Goal: Use online tool/utility: Utilize a website feature to perform a specific function

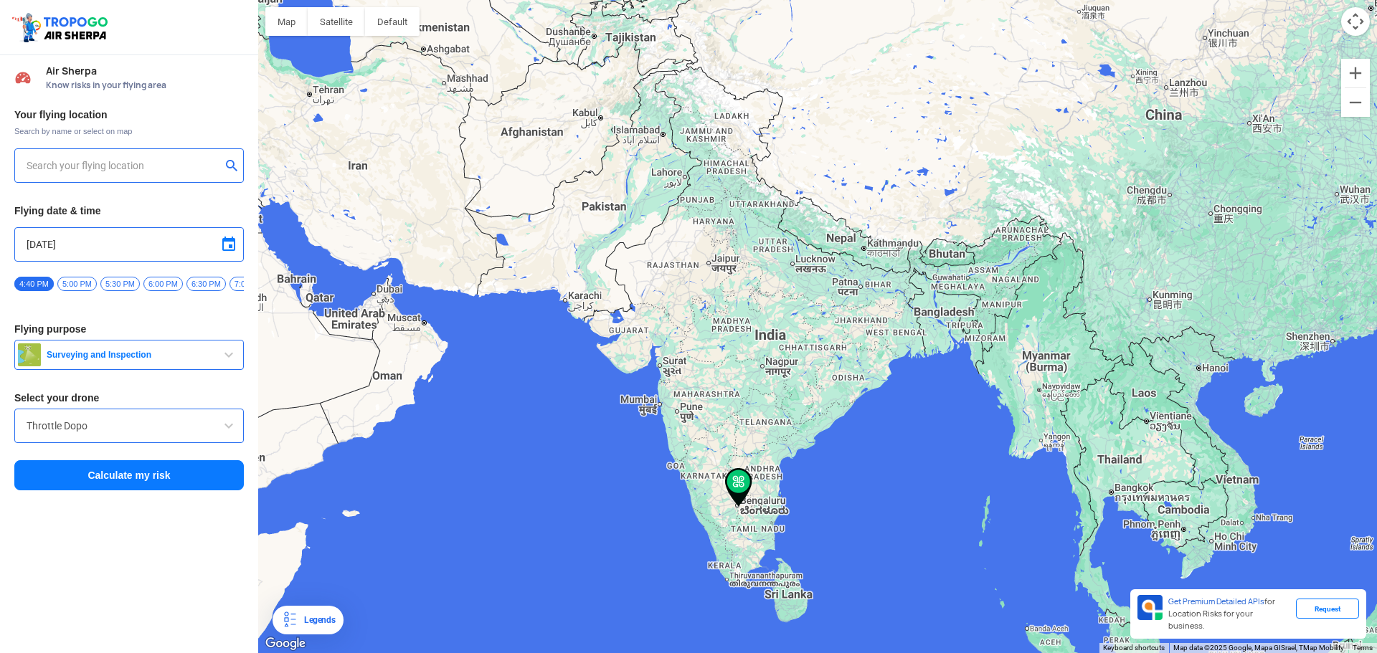
type input "[STREET_ADDRESS]"
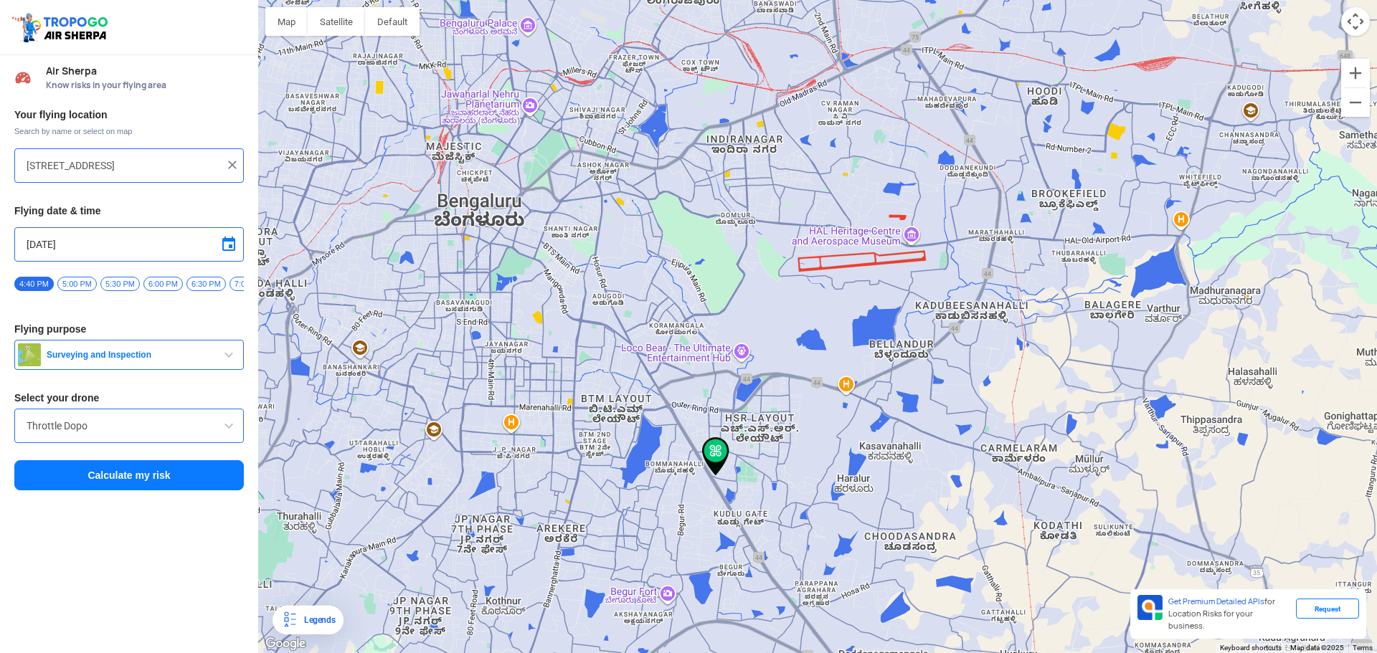
drag, startPoint x: 615, startPoint y: 504, endPoint x: 655, endPoint y: 401, distance: 110.8
click at [655, 401] on div at bounding box center [817, 326] width 1119 height 653
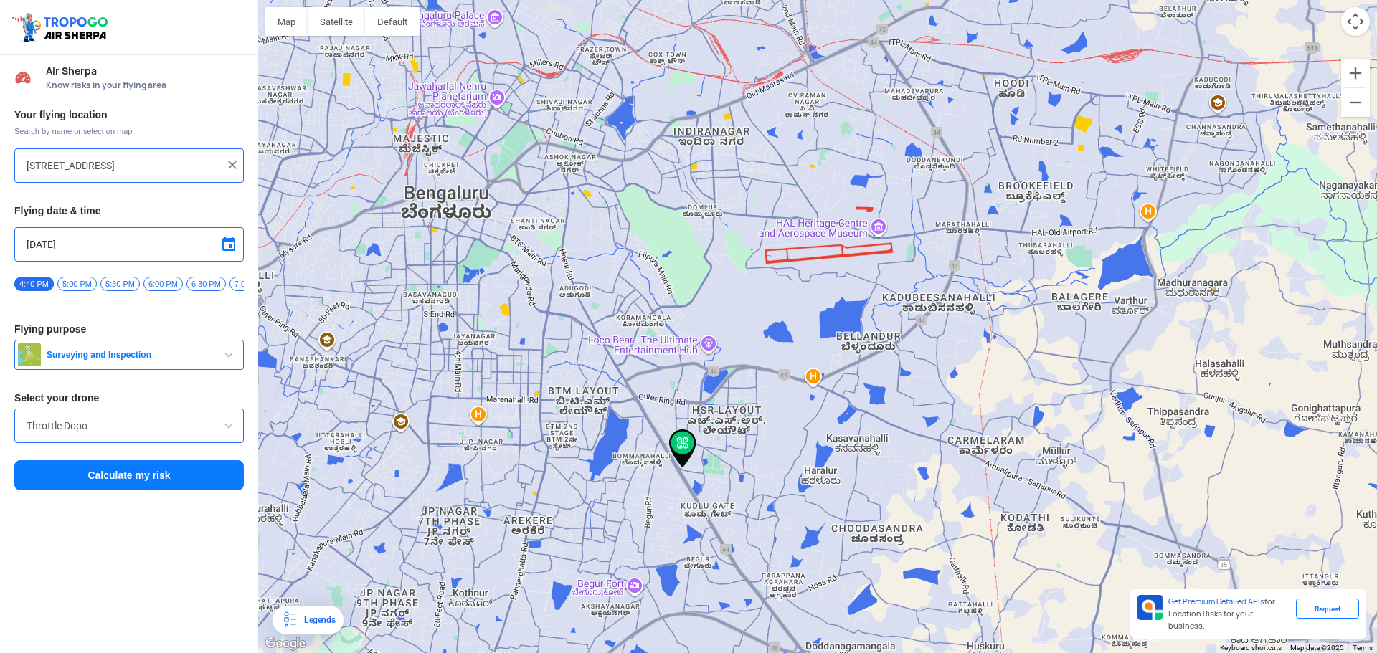
click at [229, 161] on img at bounding box center [232, 165] width 14 height 14
click at [151, 169] on input "text" at bounding box center [124, 165] width 194 height 17
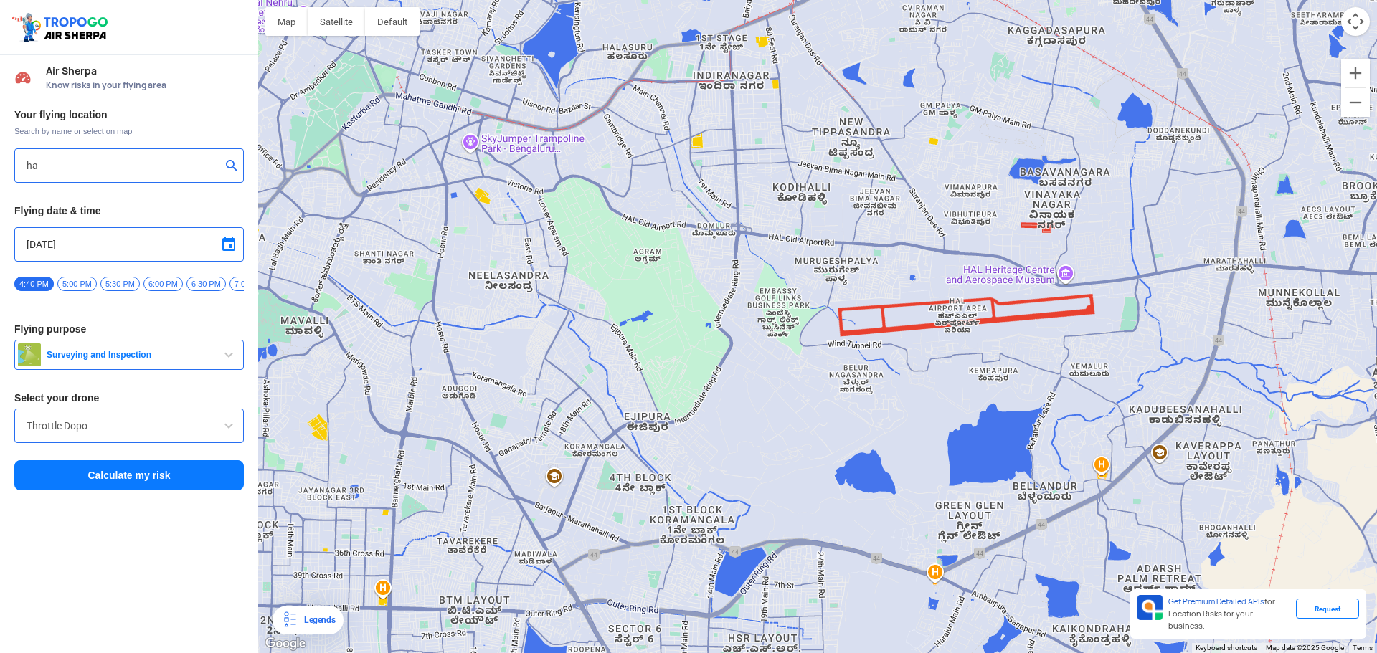
drag, startPoint x: 526, startPoint y: 285, endPoint x: 546, endPoint y: 316, distance: 37.4
click at [546, 316] on div at bounding box center [817, 326] width 1119 height 653
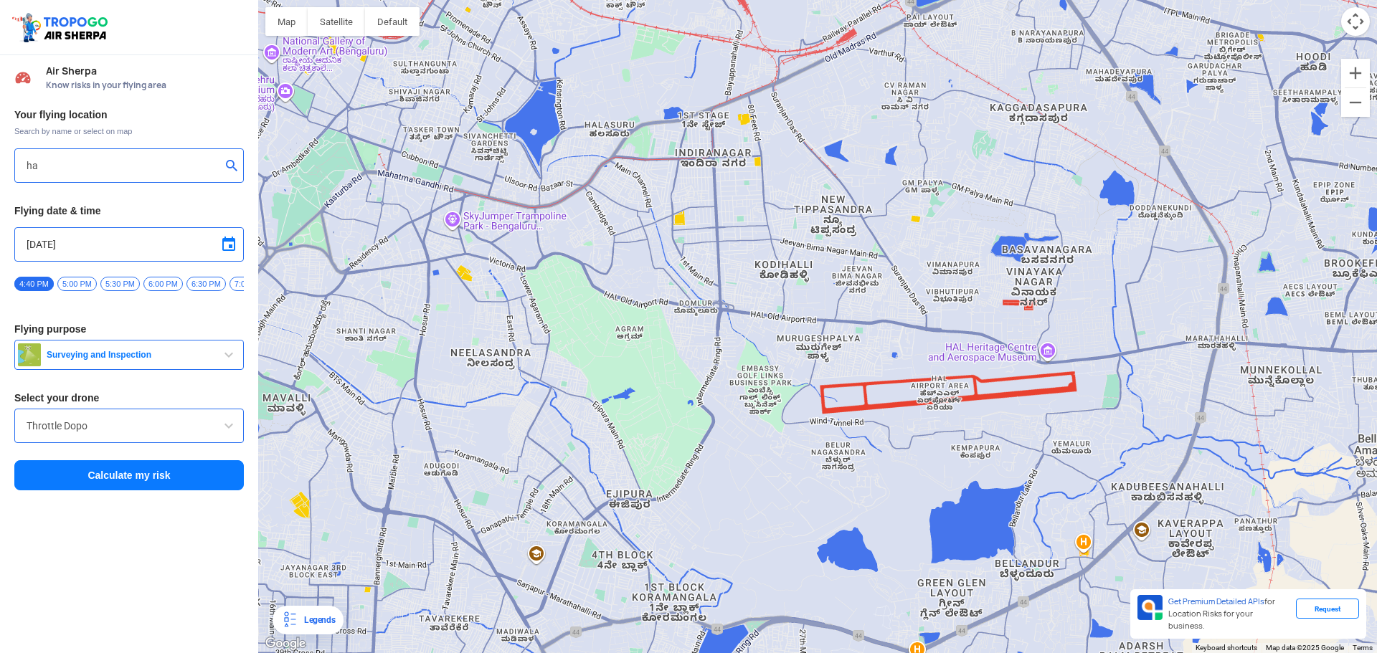
drag, startPoint x: 724, startPoint y: 257, endPoint x: 718, endPoint y: 322, distance: 65.6
click at [718, 322] on div at bounding box center [817, 326] width 1119 height 653
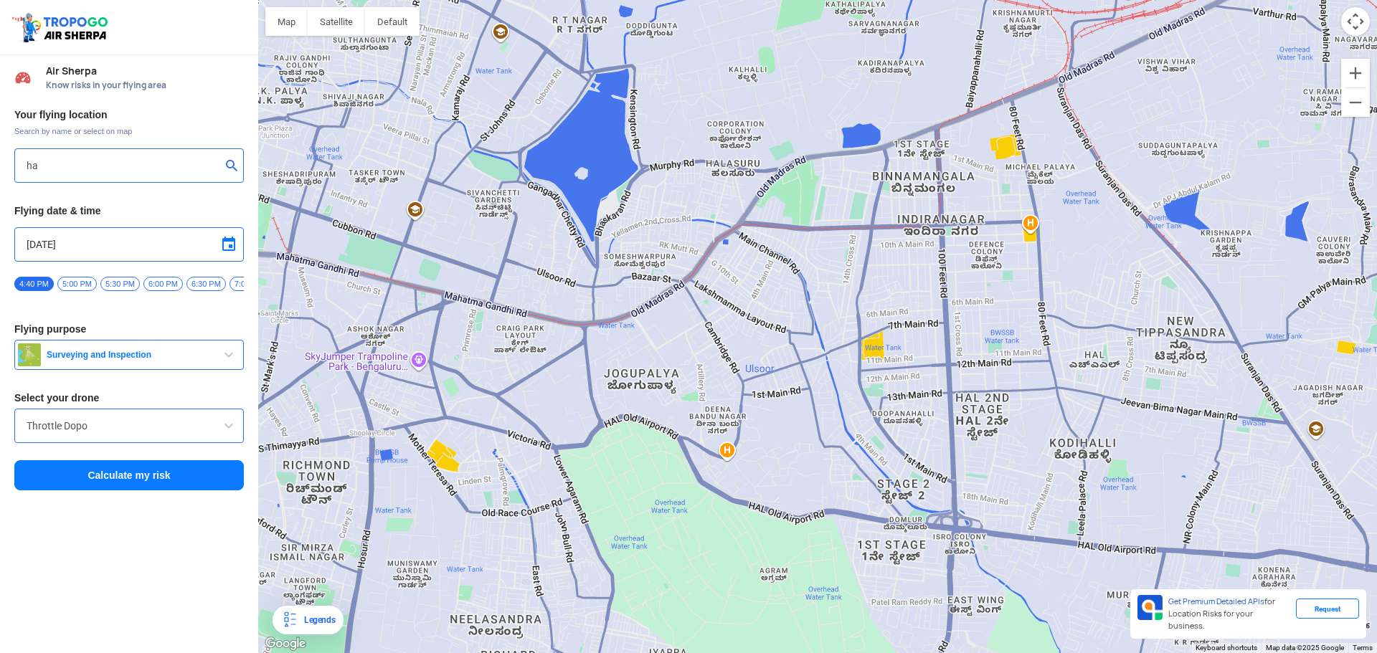
drag, startPoint x: 847, startPoint y: 101, endPoint x: 799, endPoint y: 184, distance: 95.7
click at [799, 184] on div at bounding box center [817, 326] width 1119 height 653
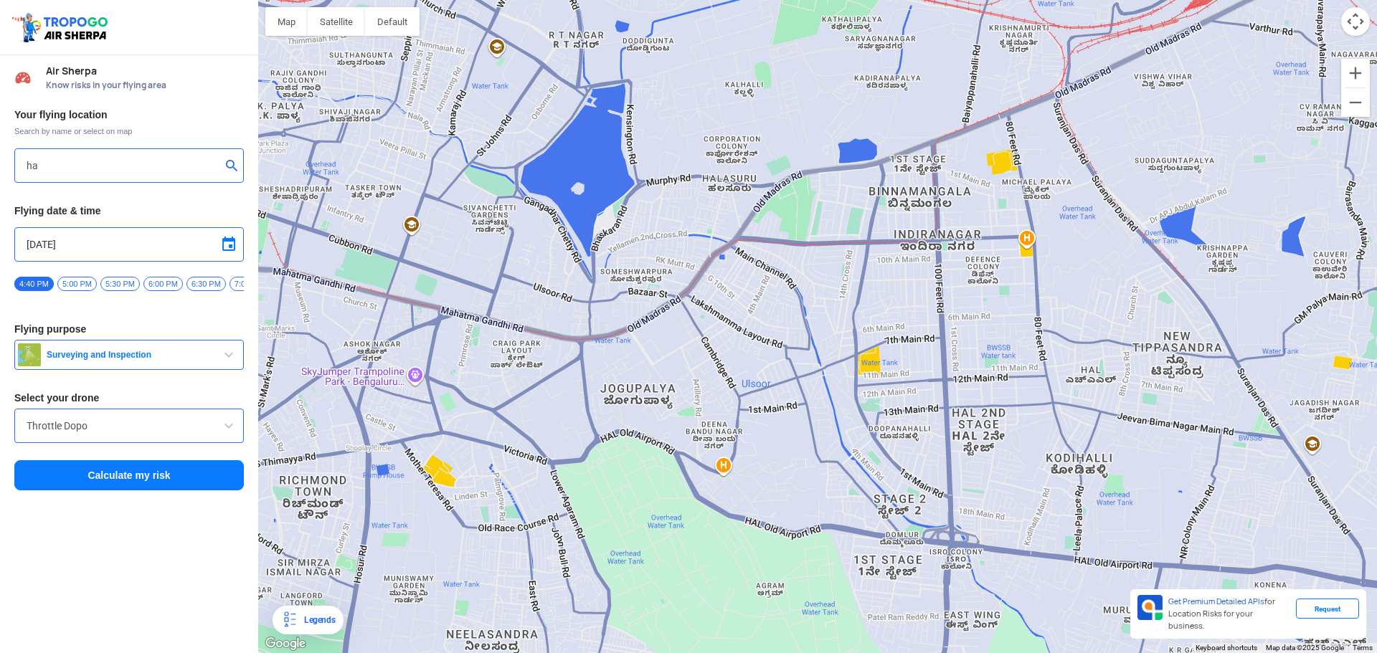
click at [80, 163] on input "ha" at bounding box center [124, 165] width 194 height 17
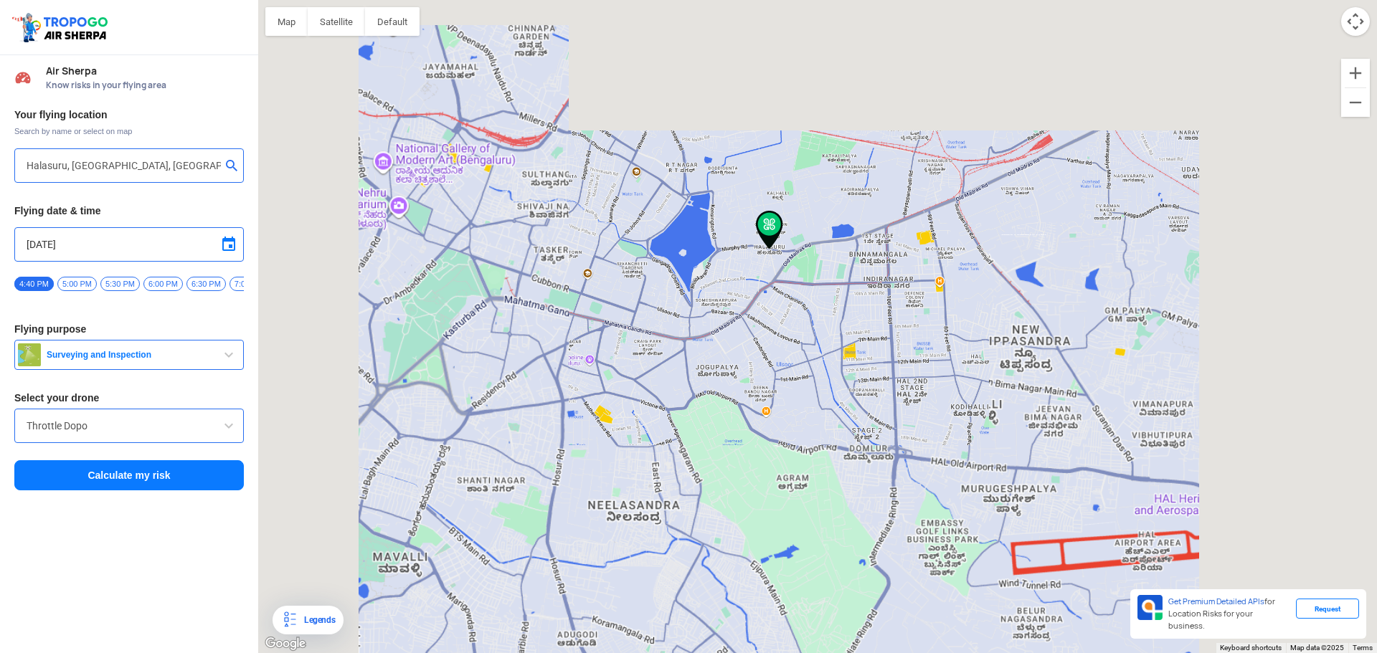
type input "[STREET_ADDRESS][PERSON_NAME]"
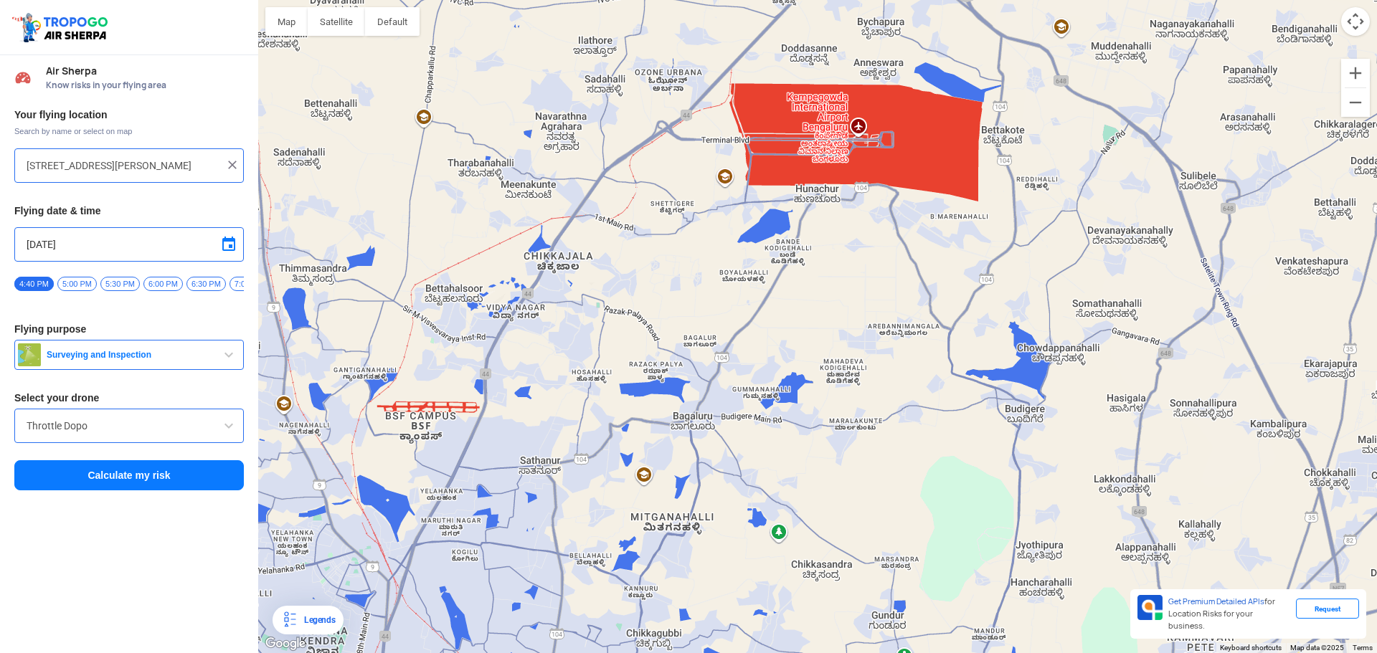
drag, startPoint x: 875, startPoint y: 159, endPoint x: 853, endPoint y: 204, distance: 49.4
click at [853, 204] on div at bounding box center [817, 326] width 1119 height 653
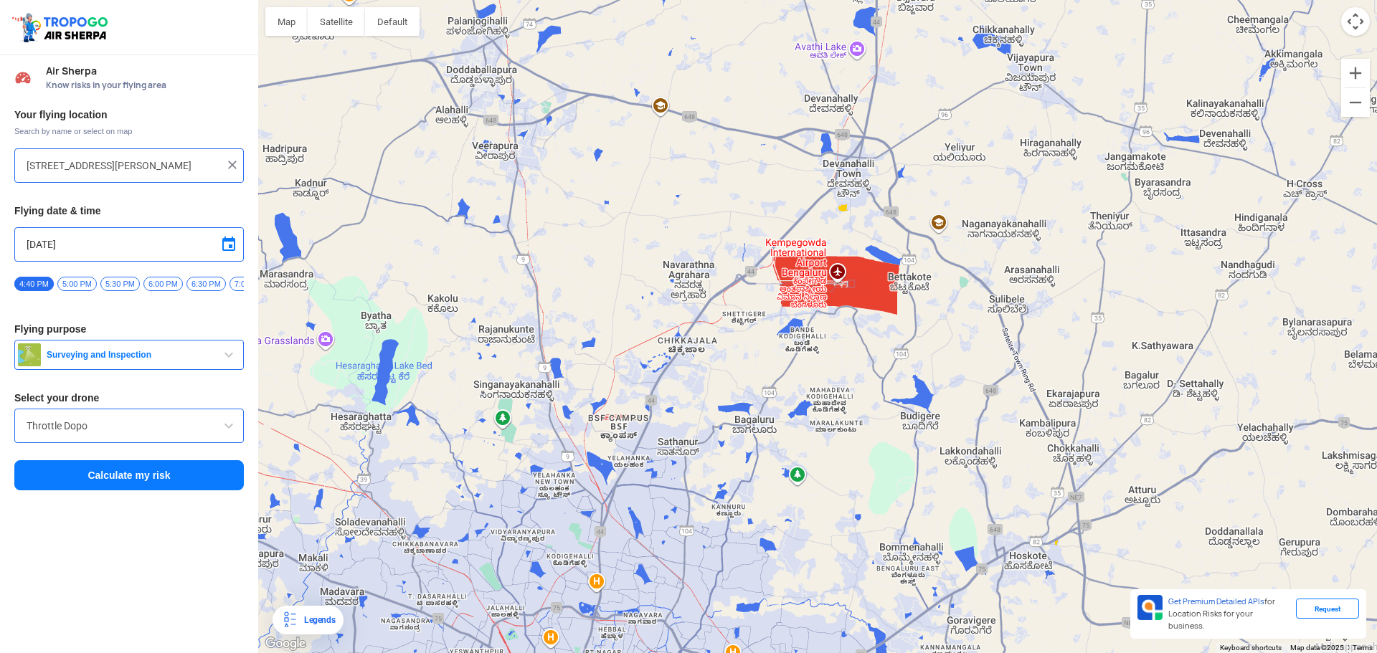
click at [143, 481] on button "Calculate my risk" at bounding box center [128, 475] width 229 height 30
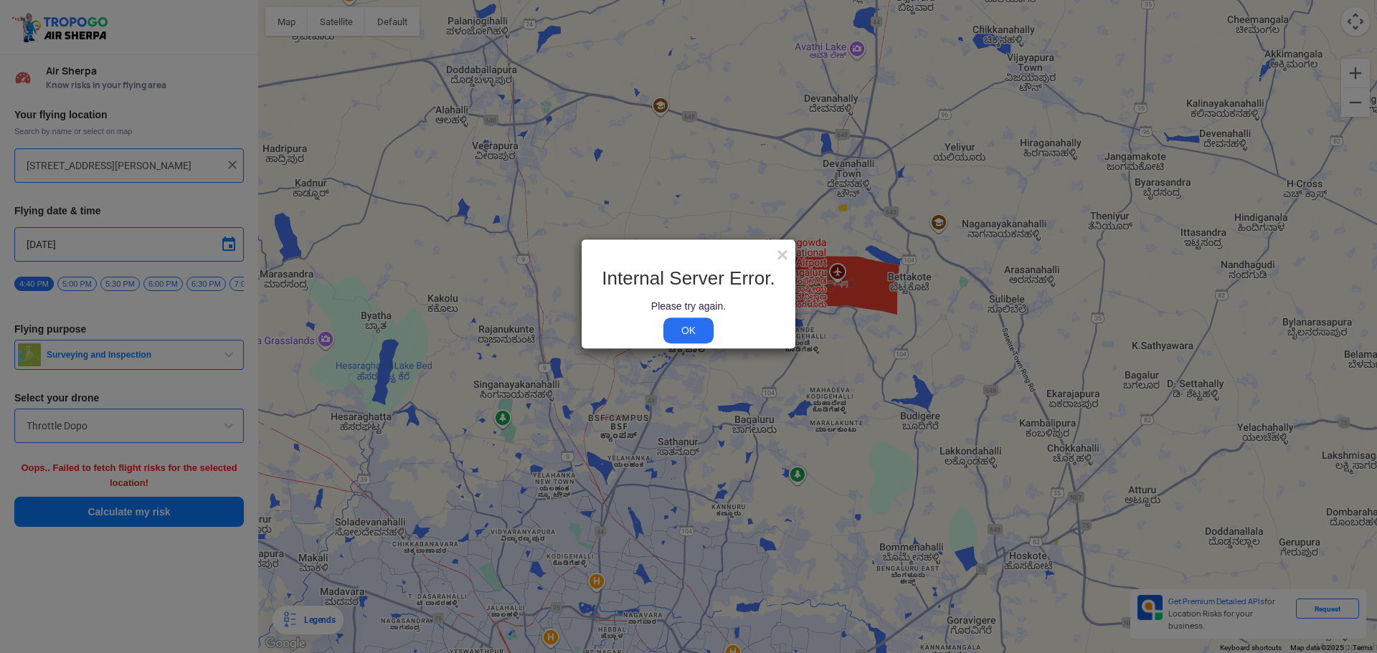
click at [673, 335] on link "OK" at bounding box center [688, 331] width 50 height 26
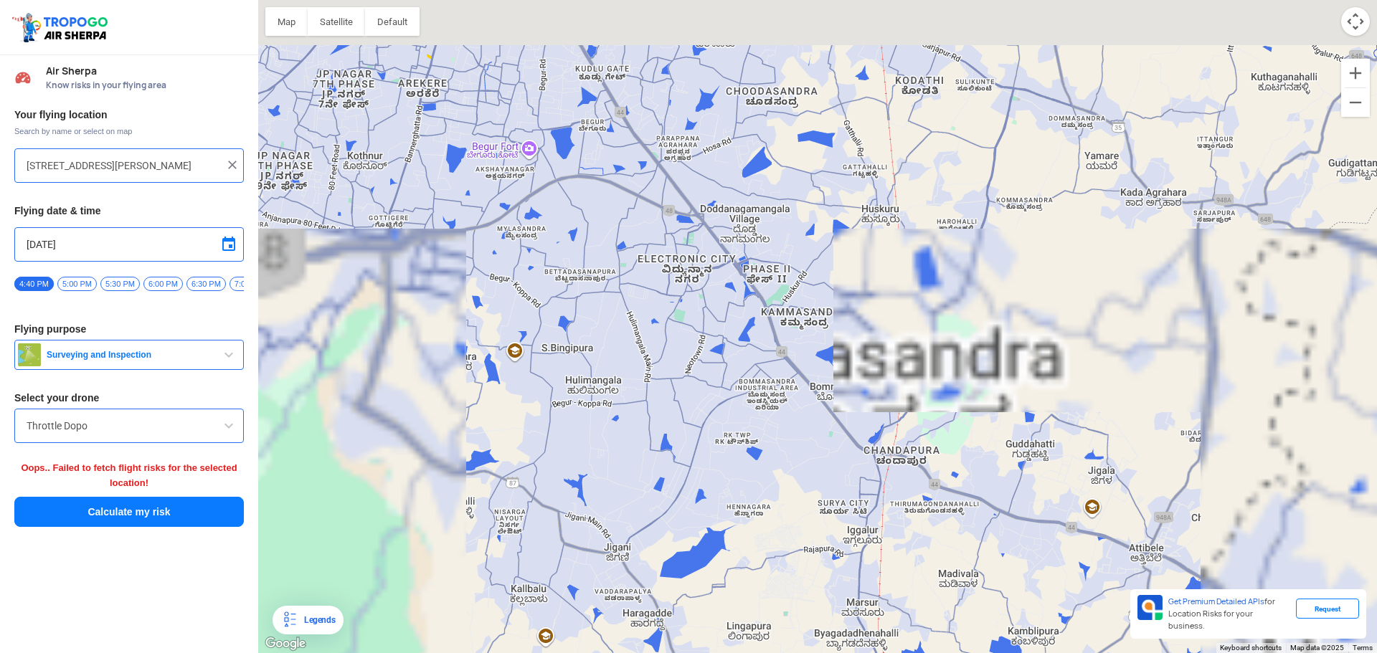
drag, startPoint x: 541, startPoint y: 171, endPoint x: 614, endPoint y: 340, distance: 183.7
click at [611, 475] on div at bounding box center [817, 326] width 1119 height 653
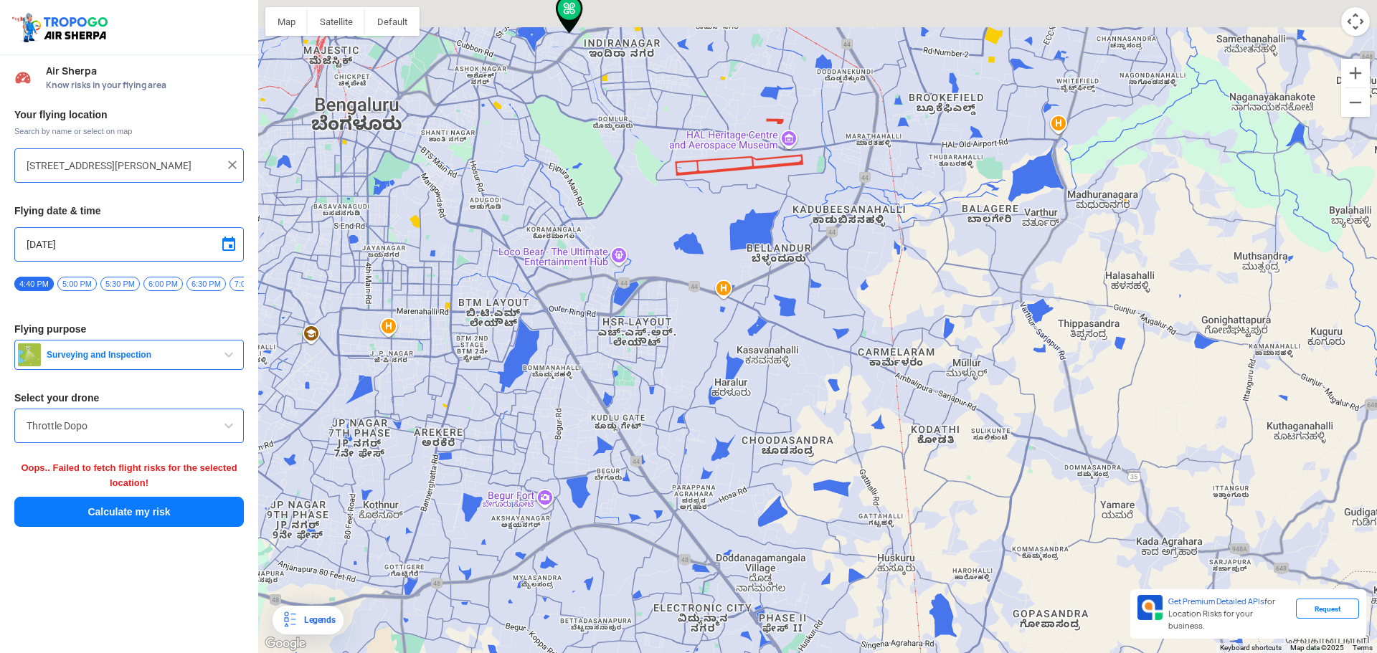
drag, startPoint x: 617, startPoint y: 490, endPoint x: 633, endPoint y: 526, distance: 40.1
click at [625, 561] on div at bounding box center [817, 326] width 1119 height 653
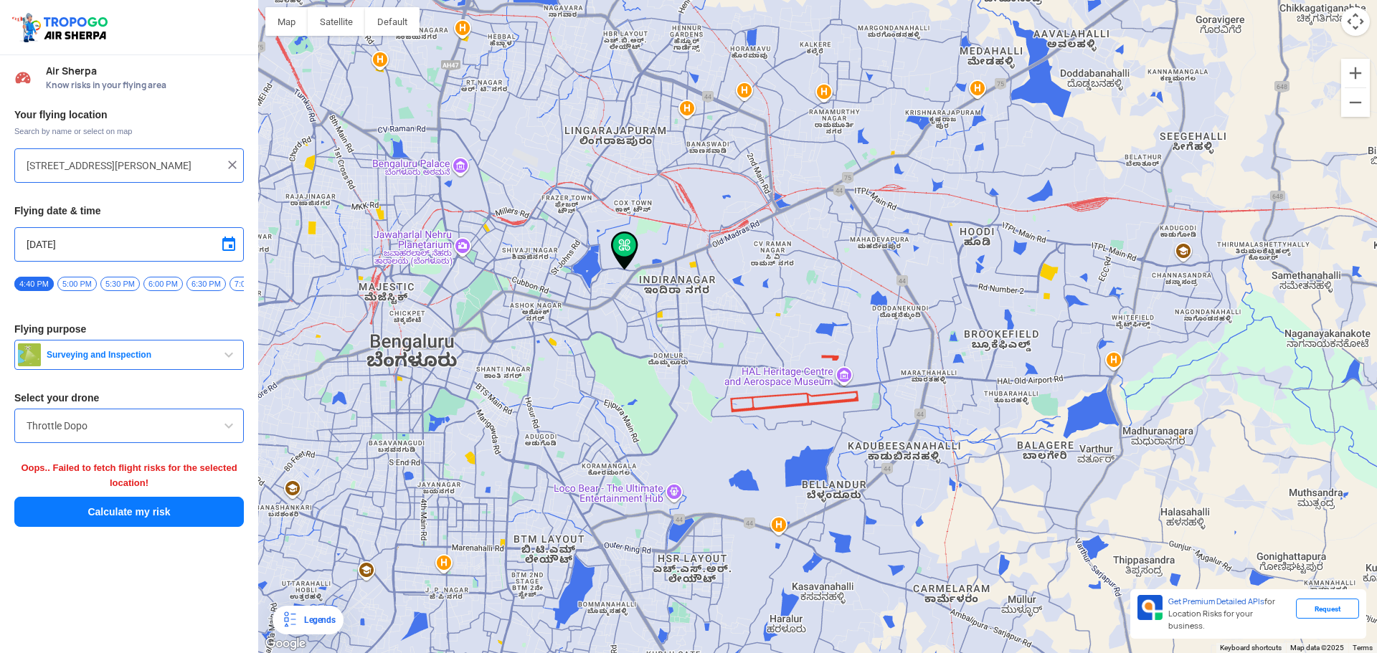
drag, startPoint x: 595, startPoint y: 169, endPoint x: 649, endPoint y: 401, distance: 237.8
click at [649, 401] on div at bounding box center [817, 326] width 1119 height 653
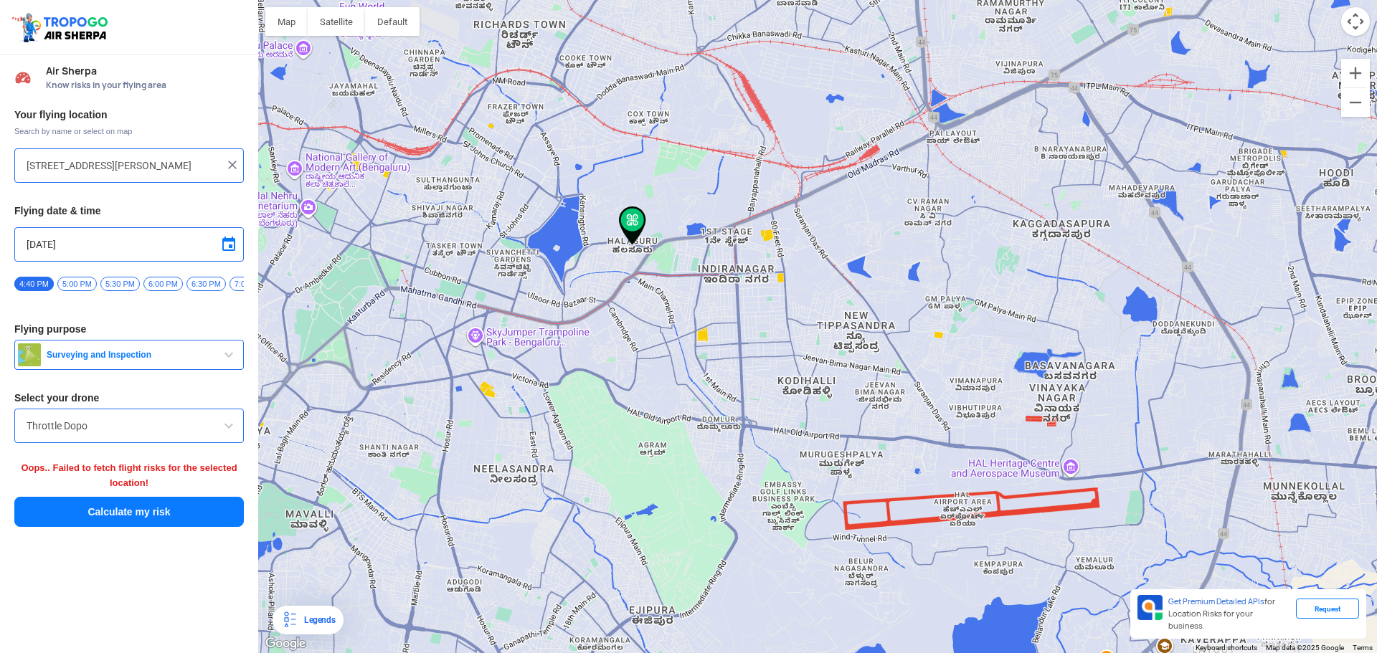
drag, startPoint x: 645, startPoint y: 207, endPoint x: 644, endPoint y: 260, distance: 53.8
click at [644, 260] on div at bounding box center [817, 326] width 1119 height 653
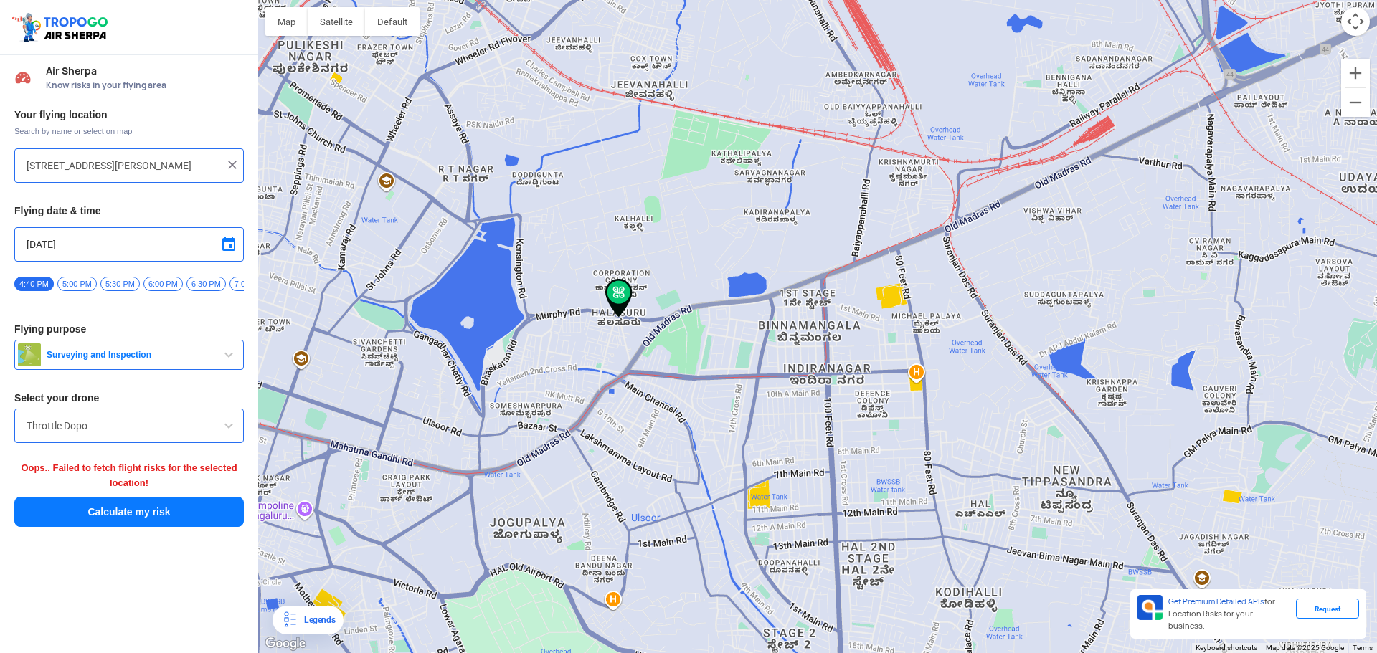
drag, startPoint x: 648, startPoint y: 250, endPoint x: 643, endPoint y: 269, distance: 19.3
click at [643, 269] on div at bounding box center [817, 326] width 1119 height 653
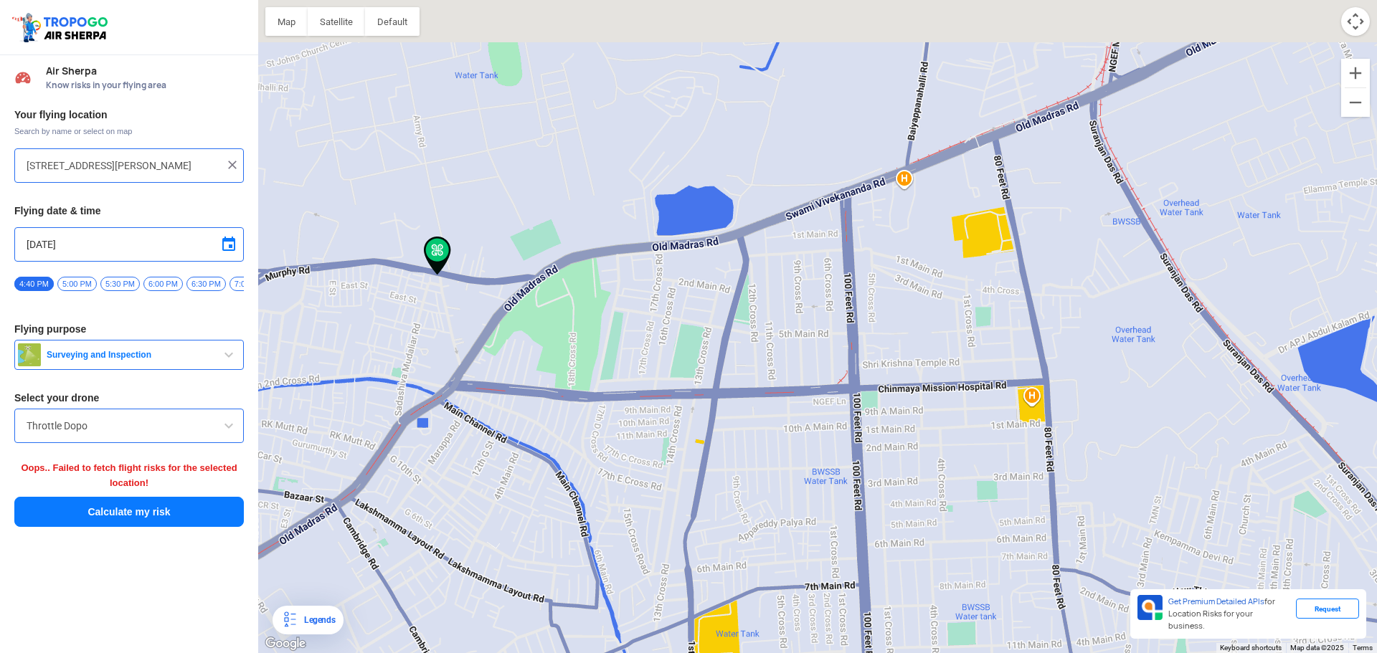
drag, startPoint x: 587, startPoint y: 243, endPoint x: 551, endPoint y: 310, distance: 75.7
click at [551, 310] on div at bounding box center [817, 326] width 1119 height 653
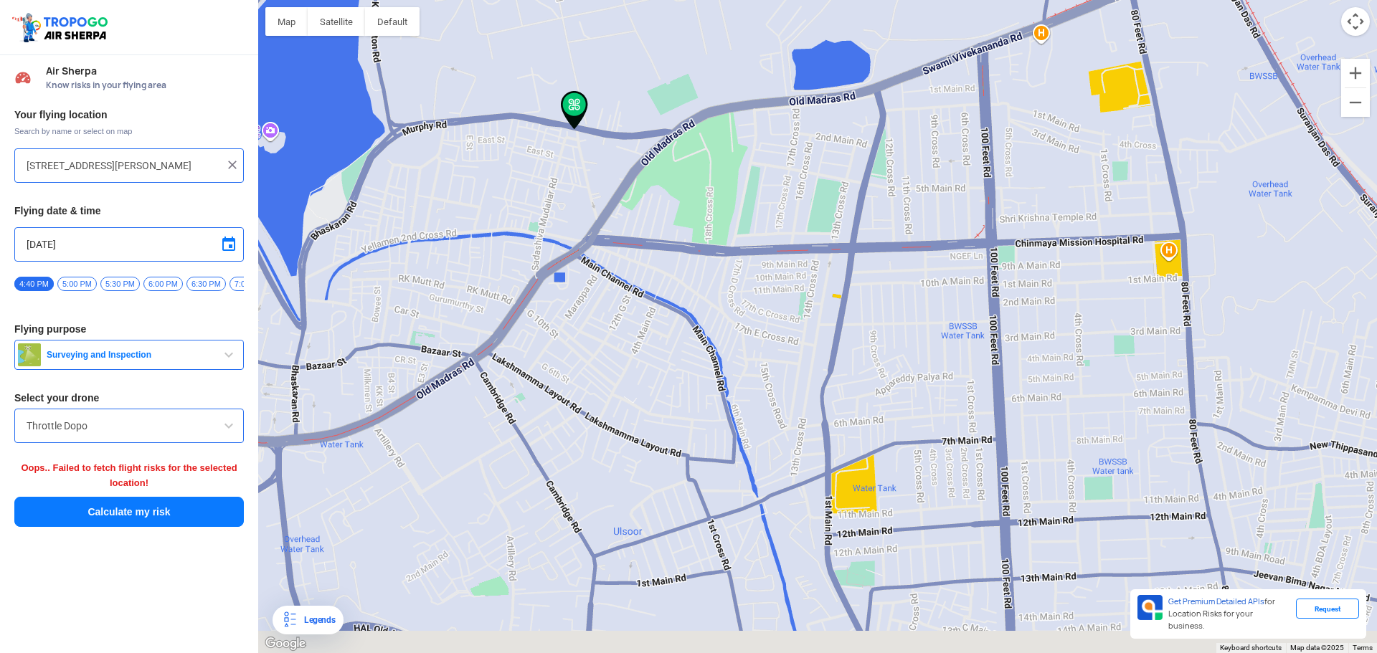
drag, startPoint x: 528, startPoint y: 285, endPoint x: 592, endPoint y: 155, distance: 144.3
click at [592, 155] on div at bounding box center [817, 326] width 1119 height 653
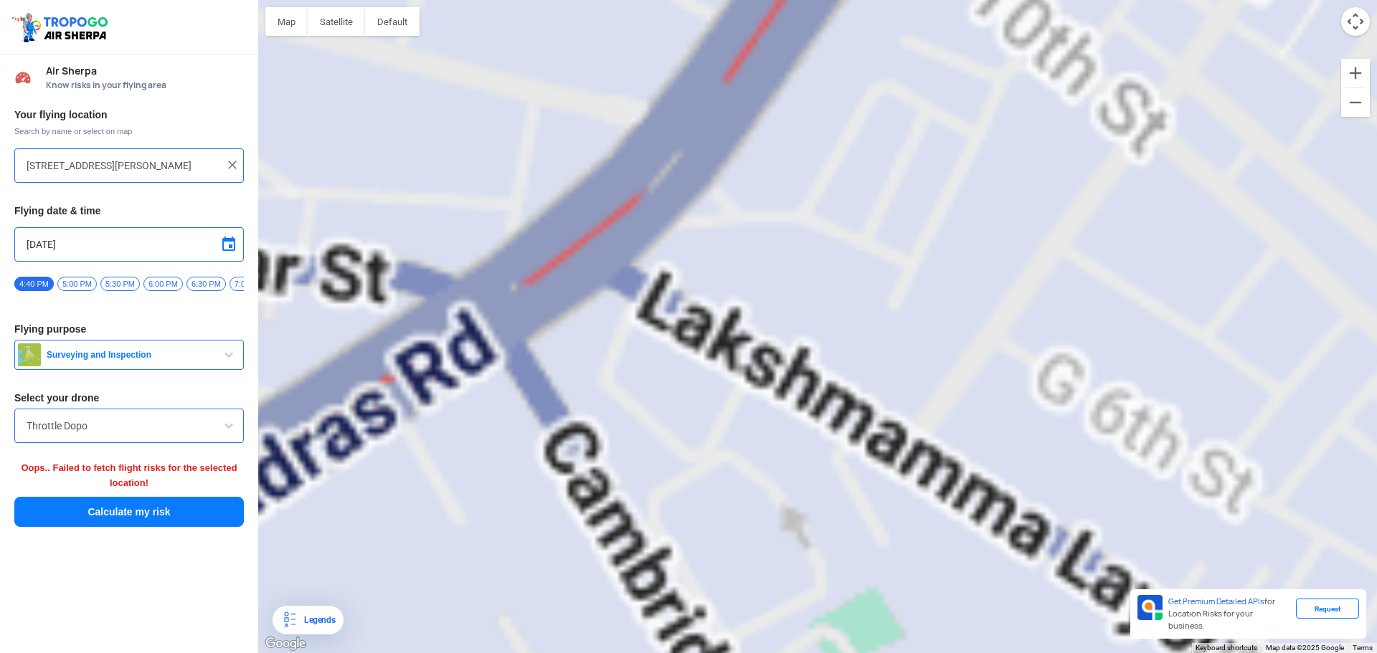
drag, startPoint x: 526, startPoint y: 290, endPoint x: 513, endPoint y: 345, distance: 55.8
click at [513, 345] on div at bounding box center [817, 326] width 1119 height 653
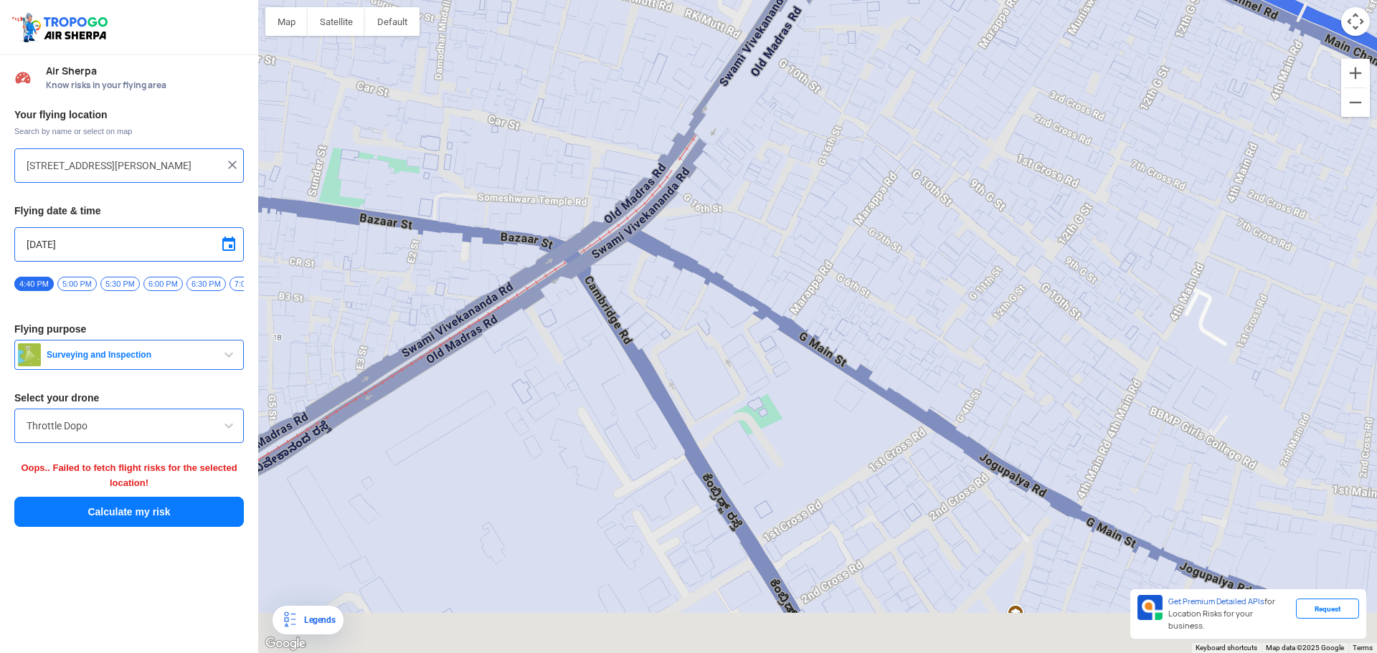
drag, startPoint x: 592, startPoint y: 260, endPoint x: 671, endPoint y: 196, distance: 101.9
click at [671, 196] on div at bounding box center [817, 326] width 1119 height 653
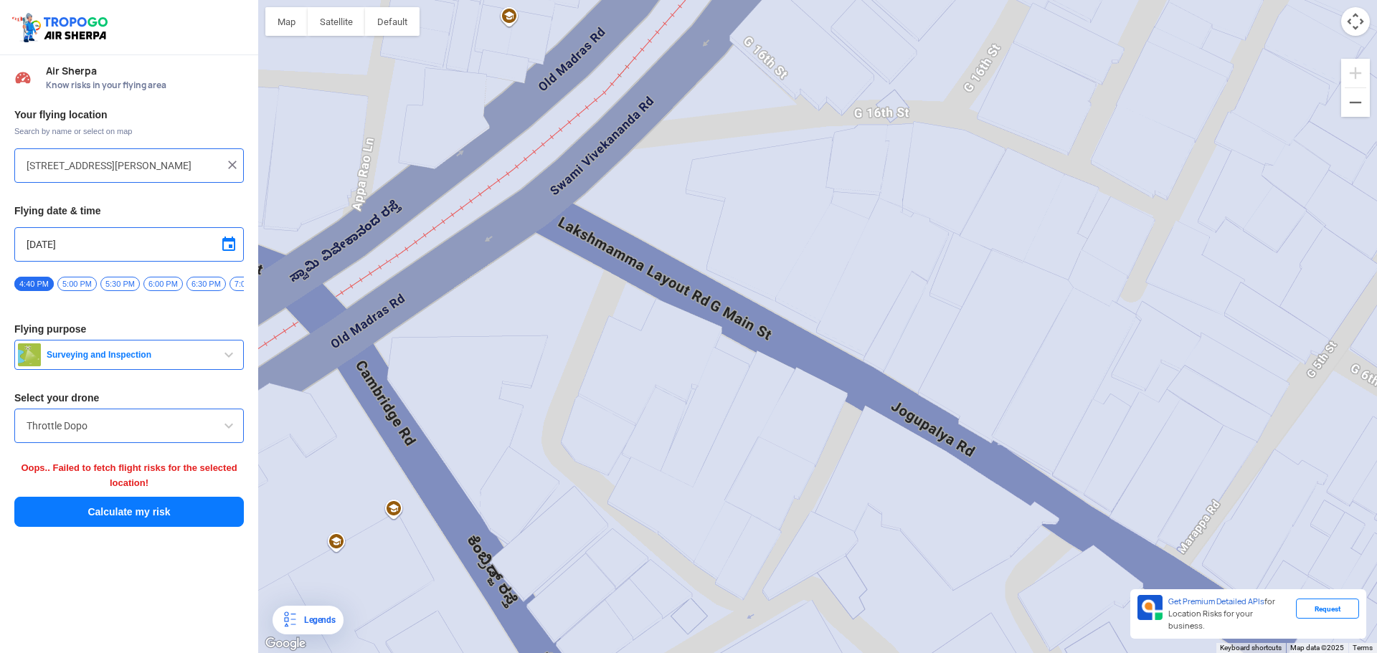
drag, startPoint x: 523, startPoint y: 196, endPoint x: 542, endPoint y: 315, distance: 120.6
click at [542, 315] on div at bounding box center [817, 326] width 1119 height 653
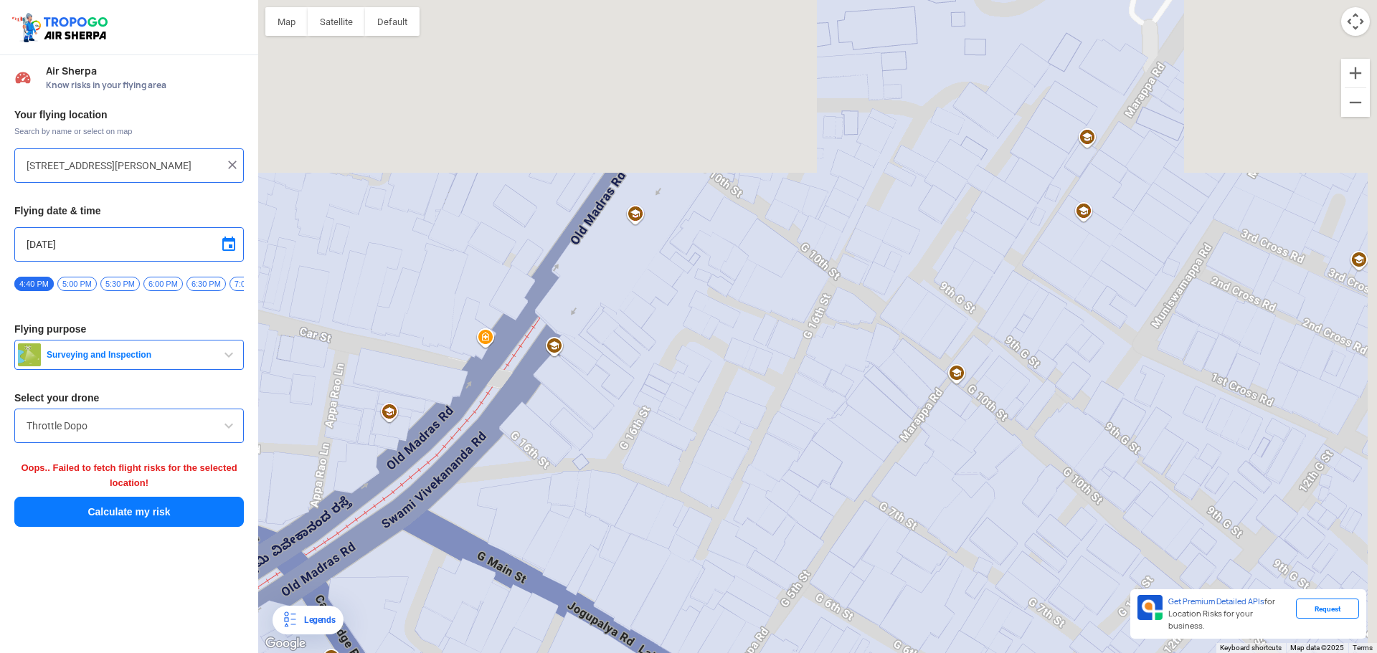
drag, startPoint x: 749, startPoint y: 174, endPoint x: 684, endPoint y: 418, distance: 253.1
click at [684, 418] on div at bounding box center [817, 326] width 1119 height 653
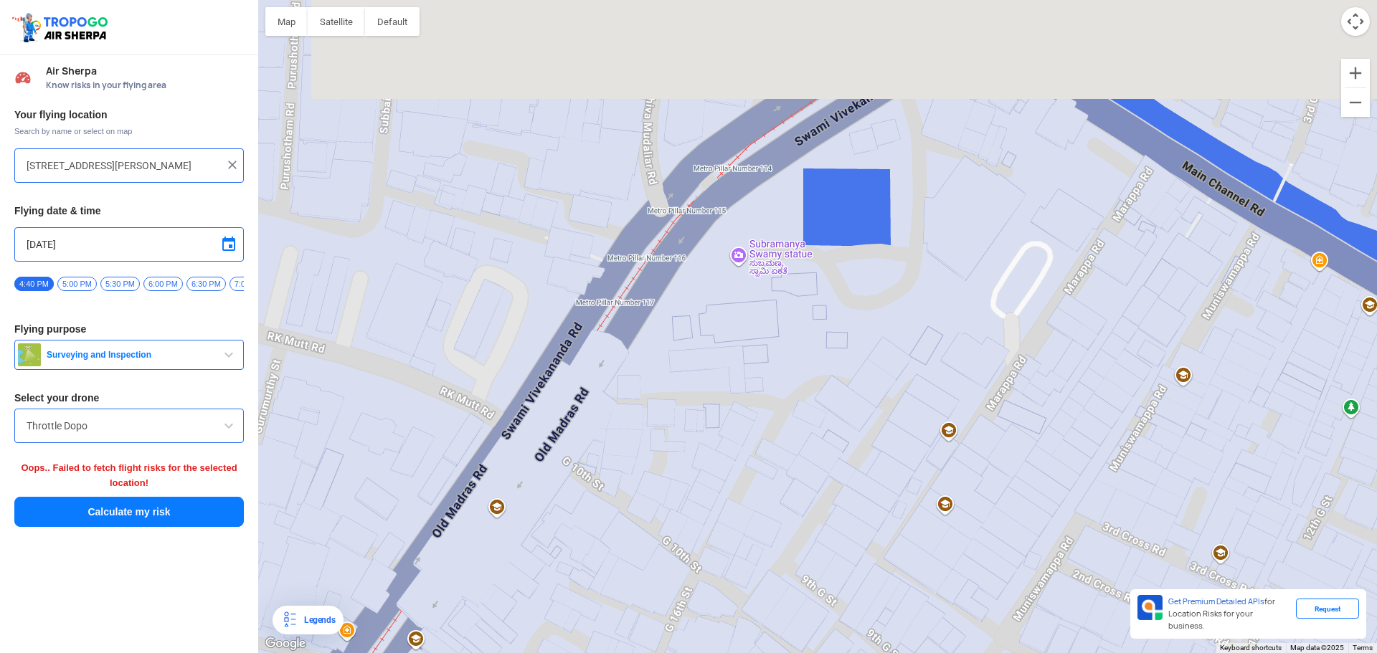
drag, startPoint x: 859, startPoint y: 104, endPoint x: 763, endPoint y: 300, distance: 218.1
click at [763, 300] on div at bounding box center [817, 326] width 1119 height 653
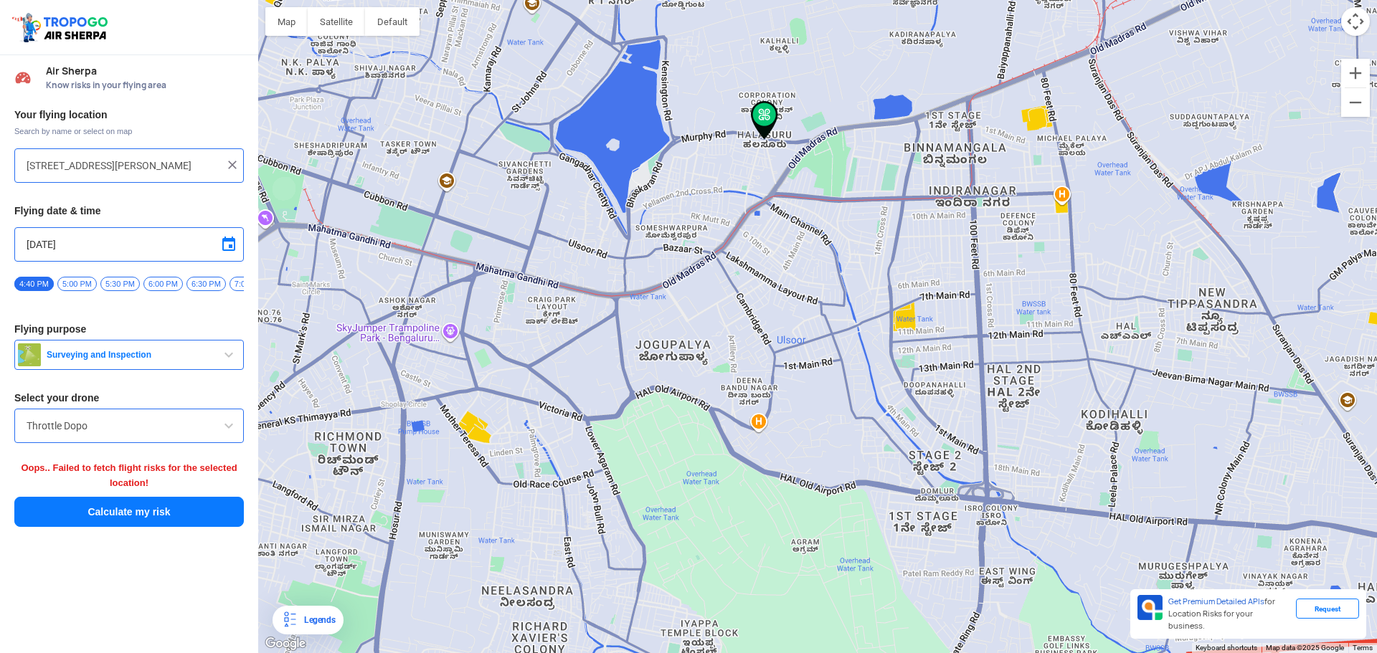
click at [99, 361] on span "Surveying and Inspection" at bounding box center [130, 354] width 179 height 11
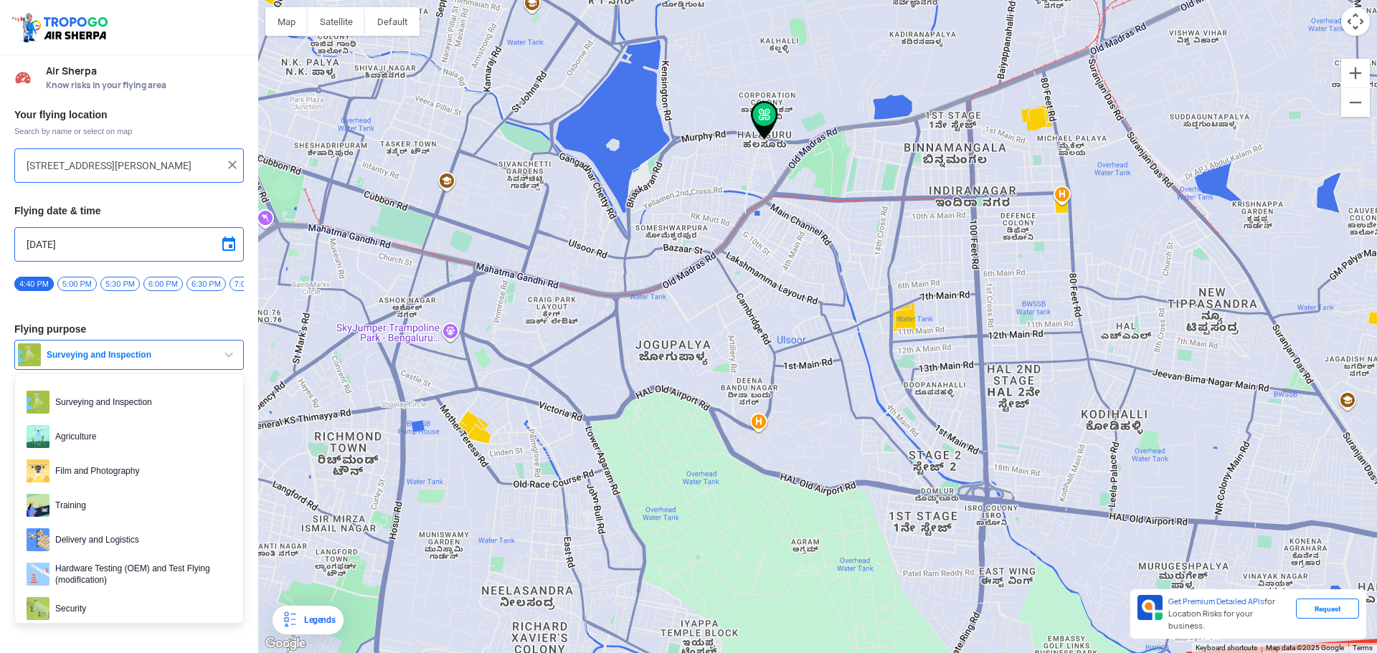
click at [99, 361] on span "Surveying and Inspection" at bounding box center [130, 354] width 179 height 11
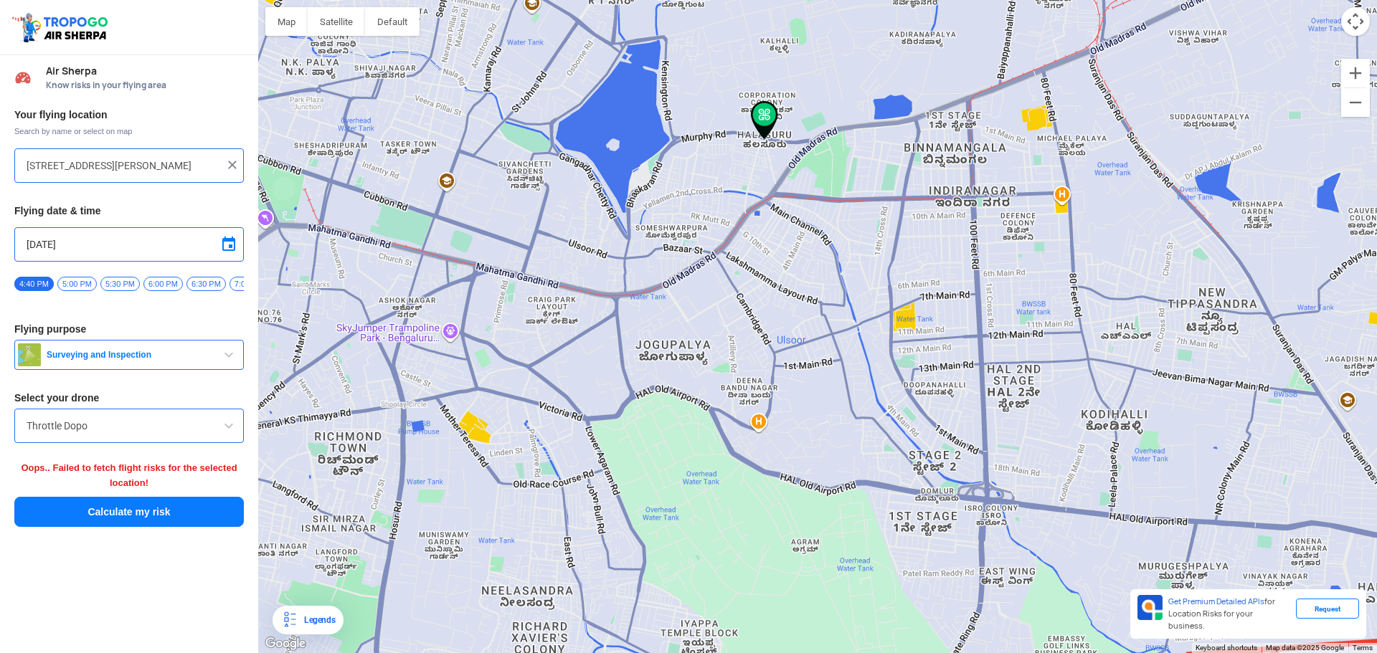
click at [99, 249] on input "[DATE]" at bounding box center [129, 244] width 205 height 17
click at [150, 222] on div at bounding box center [688, 326] width 1377 height 653
click at [163, 167] on input "[STREET_ADDRESS][PERSON_NAME]" at bounding box center [124, 165] width 194 height 17
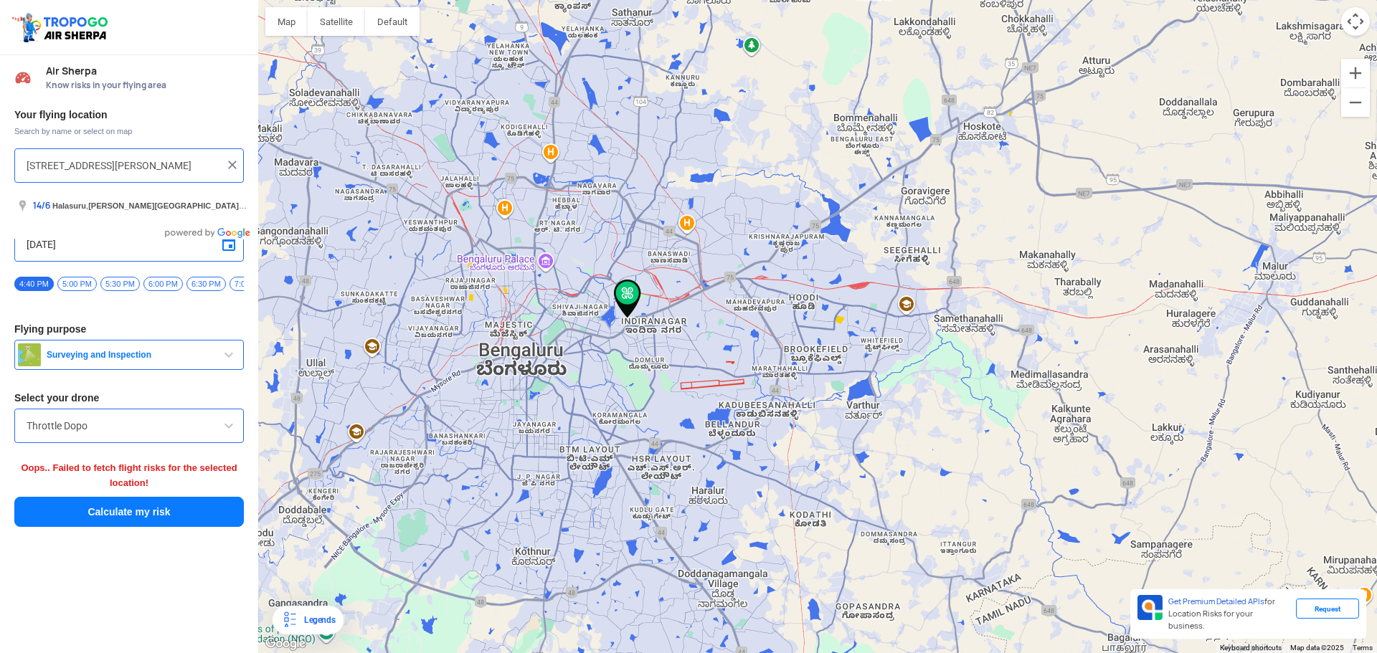
click at [125, 511] on button "Calculate my risk" at bounding box center [128, 512] width 229 height 30
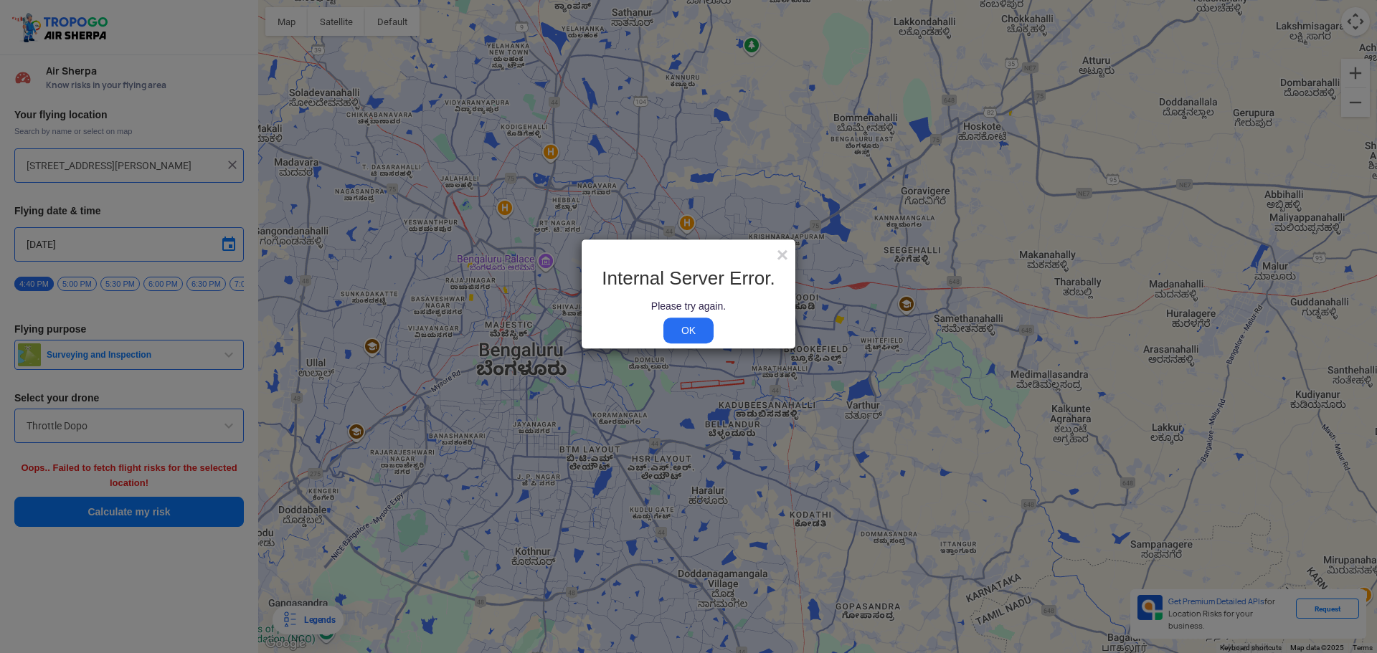
click at [676, 331] on link "OK" at bounding box center [688, 331] width 50 height 26
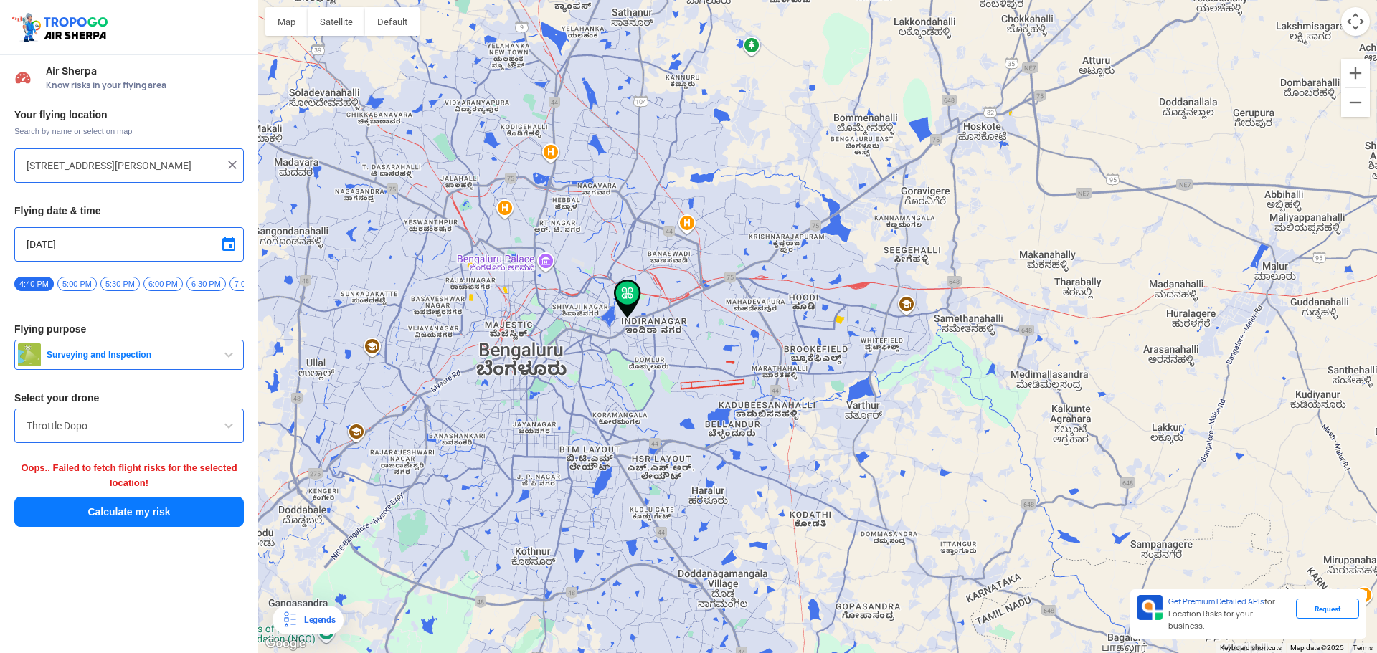
click at [227, 240] on span at bounding box center [228, 244] width 17 height 17
click at [103, 264] on span "[DATE]" at bounding box center [93, 262] width 38 height 11
click at [64, 334] on span "2025" at bounding box center [57, 340] width 31 height 14
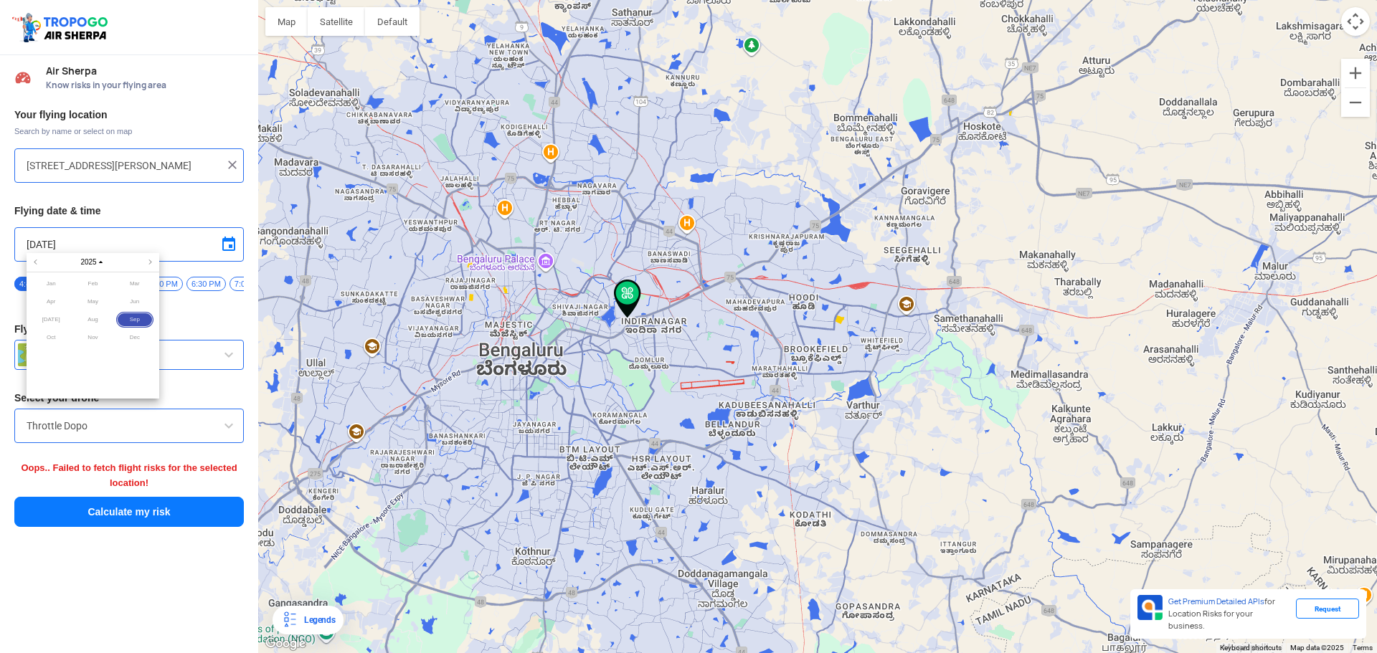
click at [130, 333] on span "Dec" at bounding box center [135, 338] width 38 height 16
click at [74, 311] on span "9" at bounding box center [75, 314] width 16 height 16
click at [92, 297] on span "3" at bounding box center [93, 296] width 16 height 16
click at [99, 293] on span "3" at bounding box center [93, 296] width 16 height 16
click at [128, 348] on span "26" at bounding box center [128, 350] width 16 height 16
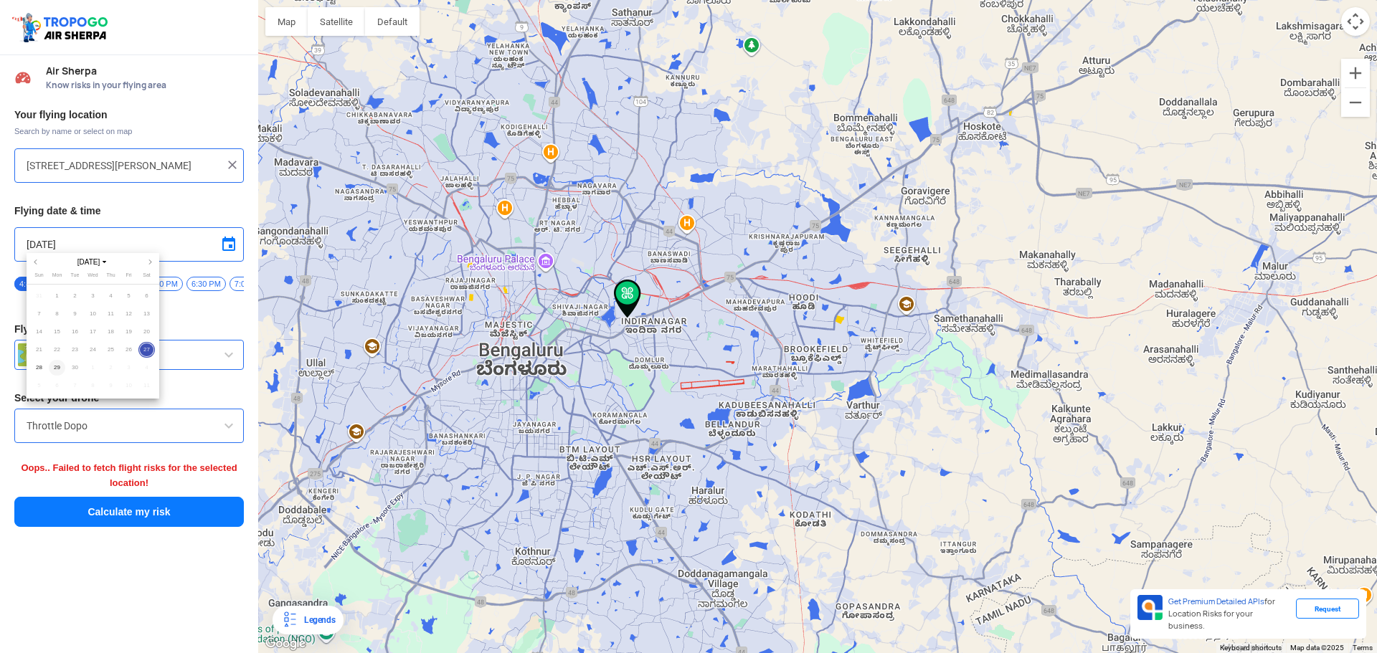
click at [56, 368] on span "29" at bounding box center [57, 368] width 16 height 16
type input "[DATE]"
click at [47, 250] on input "[DATE]" at bounding box center [129, 244] width 205 height 17
click at [98, 263] on span "[DATE]" at bounding box center [93, 262] width 38 height 11
click at [95, 259] on span "2025" at bounding box center [93, 262] width 32 height 11
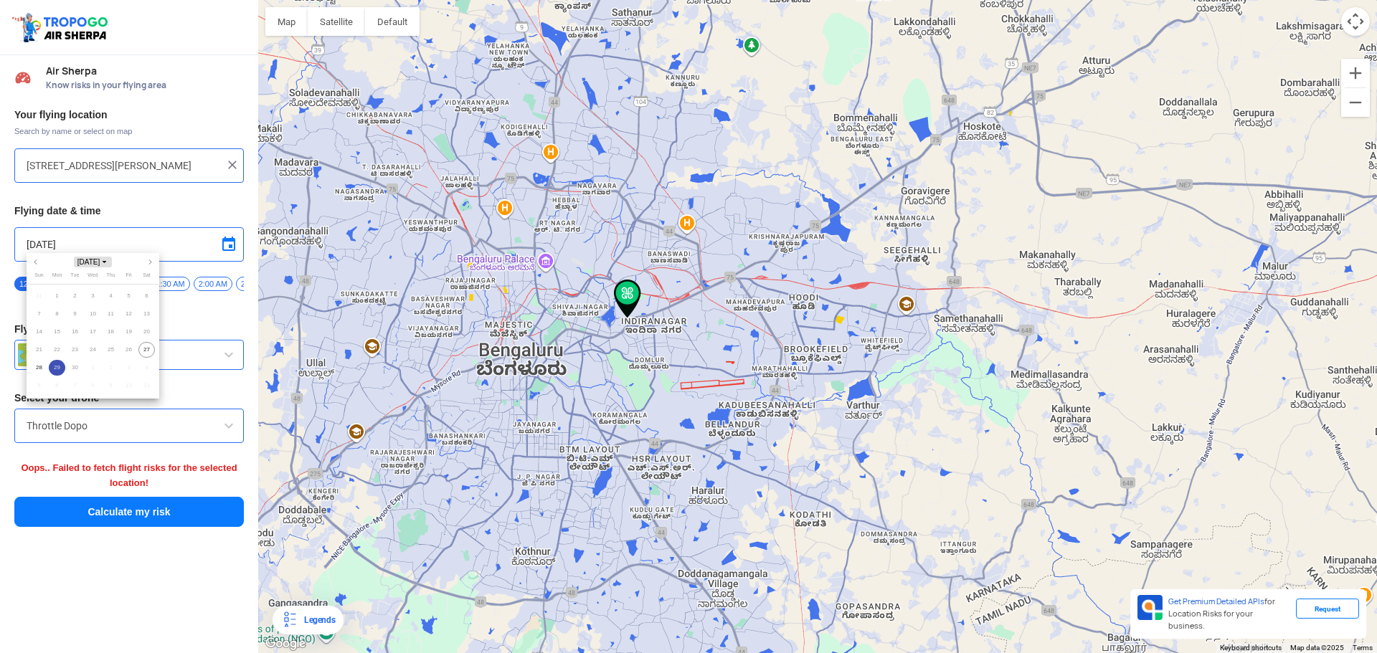
click at [83, 260] on span "[DATE]" at bounding box center [93, 262] width 38 height 11
click at [60, 336] on span "2025" at bounding box center [57, 340] width 31 height 14
click at [128, 337] on span "Dec" at bounding box center [135, 338] width 38 height 16
click at [86, 260] on span "[DATE]" at bounding box center [93, 262] width 38 height 11
click at [86, 260] on span "2025" at bounding box center [93, 262] width 32 height 11
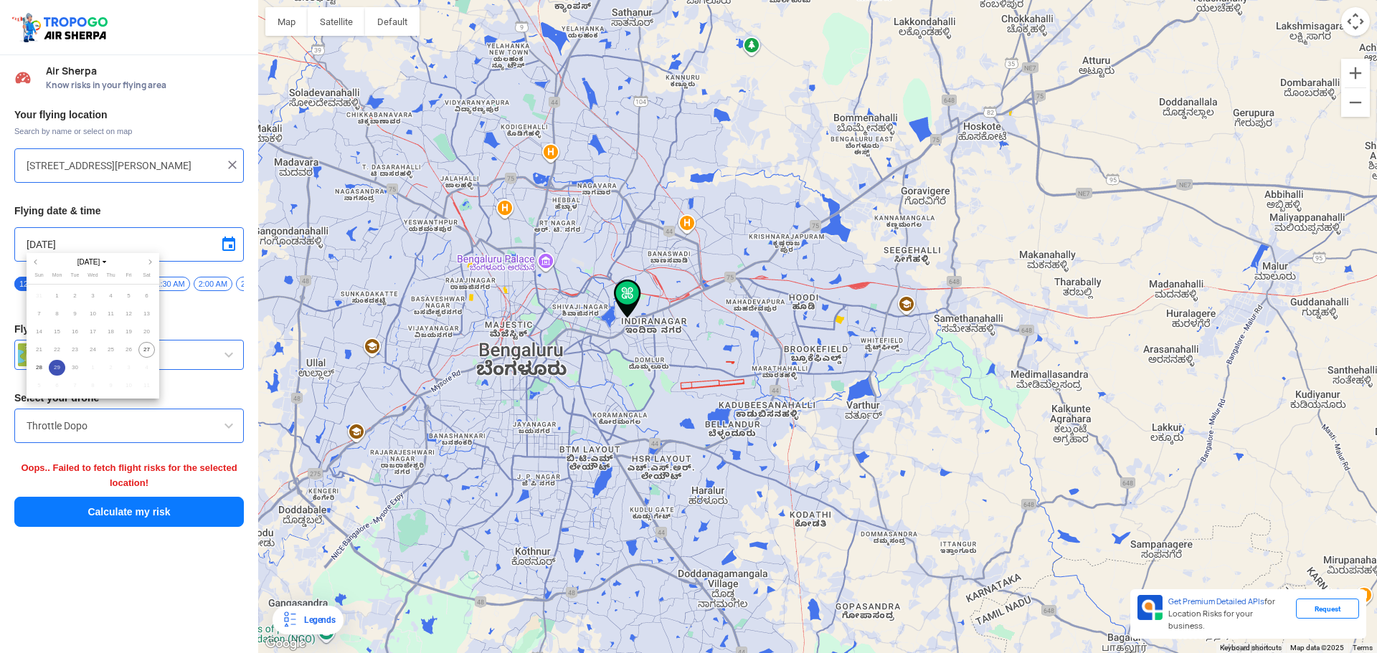
click at [222, 242] on div at bounding box center [688, 326] width 1377 height 653
click at [222, 242] on span at bounding box center [228, 244] width 17 height 17
click at [176, 238] on div at bounding box center [688, 326] width 1377 height 653
drag, startPoint x: 103, startPoint y: 236, endPoint x: 63, endPoint y: 244, distance: 40.9
click at [63, 244] on input "[DATE]" at bounding box center [129, 244] width 205 height 17
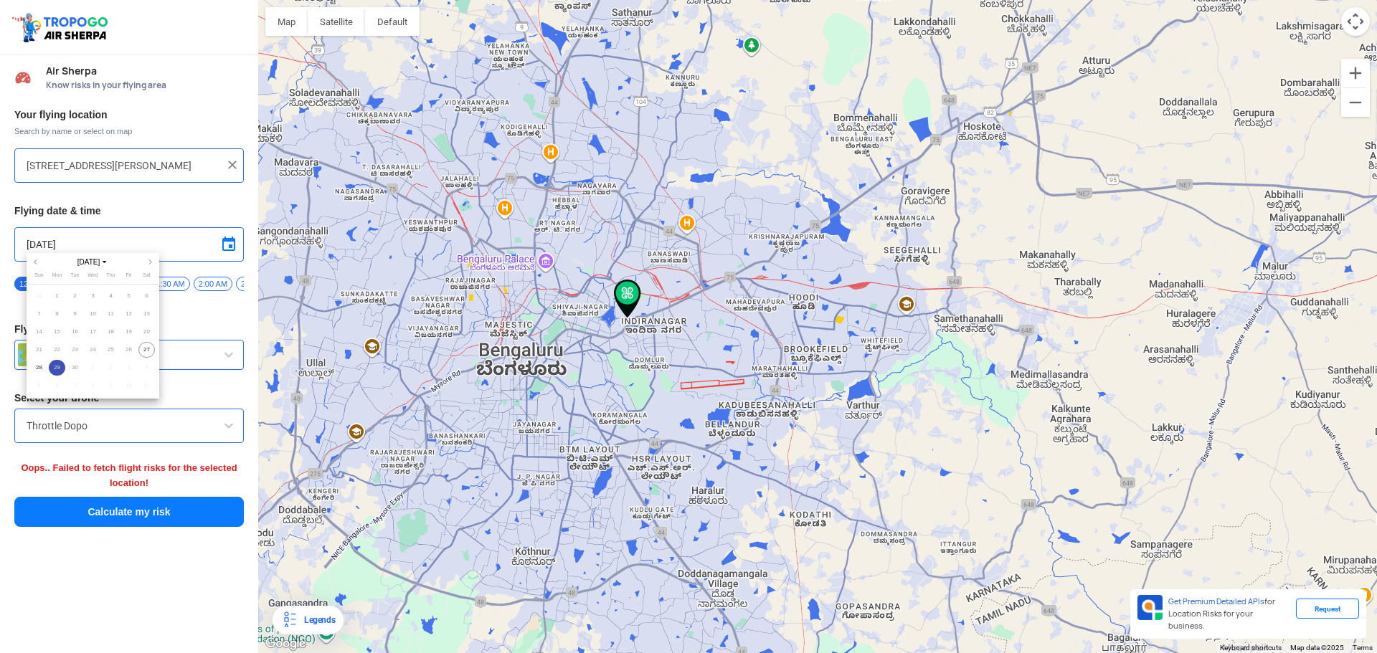
click at [209, 238] on div at bounding box center [688, 326] width 1377 height 653
click at [236, 241] on span at bounding box center [228, 244] width 17 height 17
click at [103, 262] on span "[DATE]" at bounding box center [93, 262] width 38 height 11
click at [60, 334] on span "2025" at bounding box center [57, 340] width 31 height 14
click at [87, 338] on span "Nov" at bounding box center [92, 338] width 37 height 16
